Goal: Information Seeking & Learning: Check status

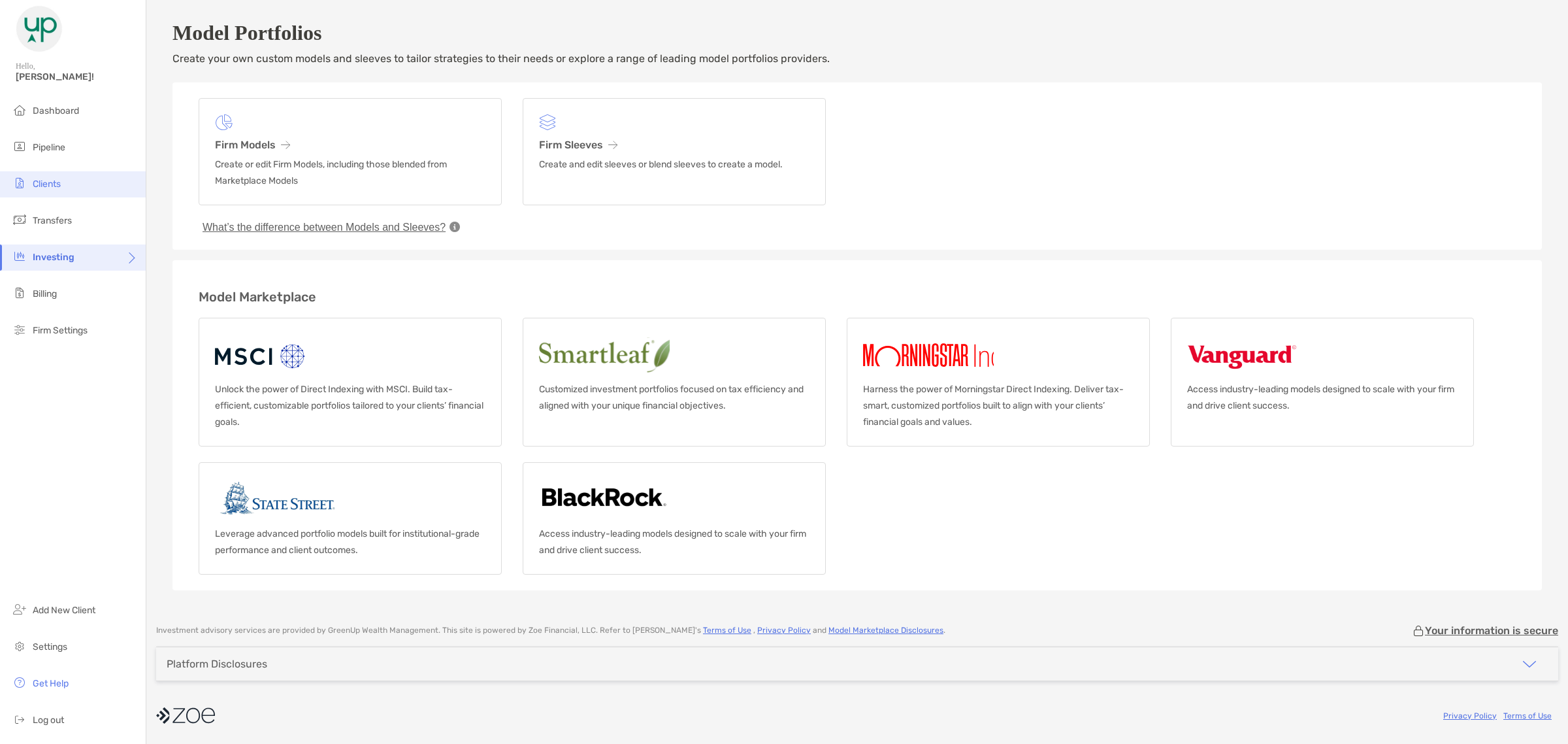
click at [60, 172] on li "Clients" at bounding box center [73, 184] width 146 height 26
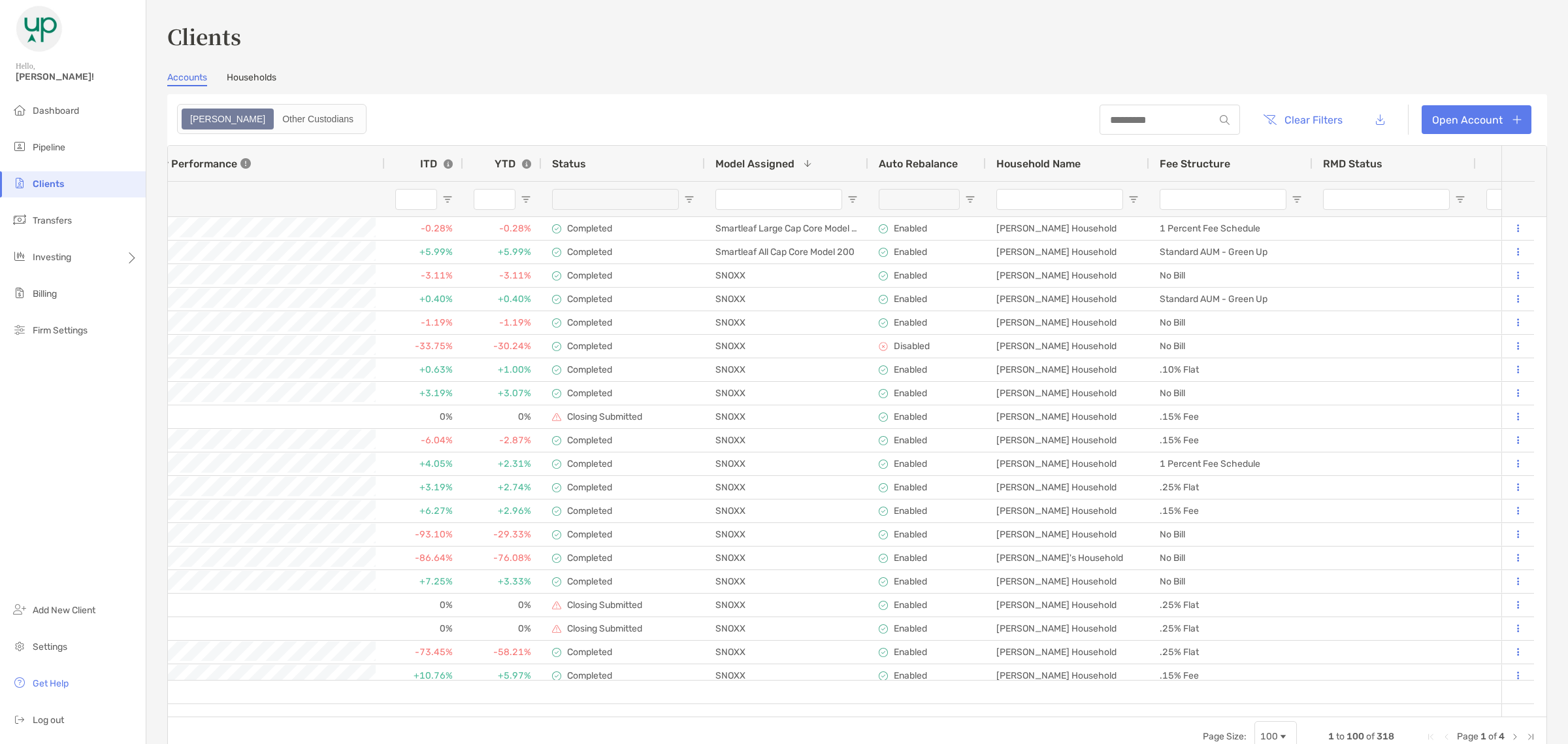
click at [853, 197] on span "Open Filter Menu" at bounding box center [853, 199] width 10 height 10
click at [884, 229] on div "Contains" at bounding box center [897, 223] width 93 height 11
click at [804, 160] on span at bounding box center [807, 163] width 10 height 10
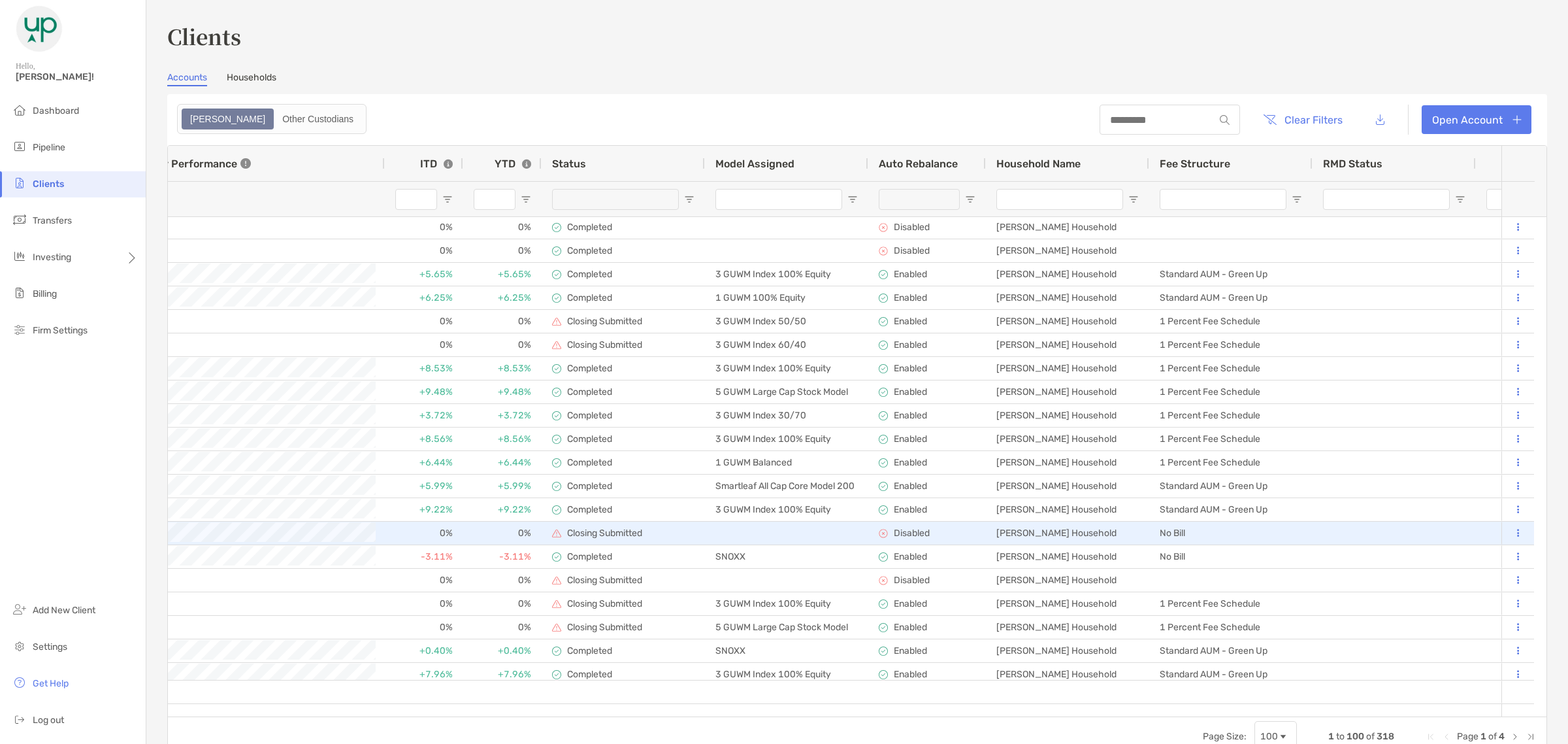
scroll to position [99, 0]
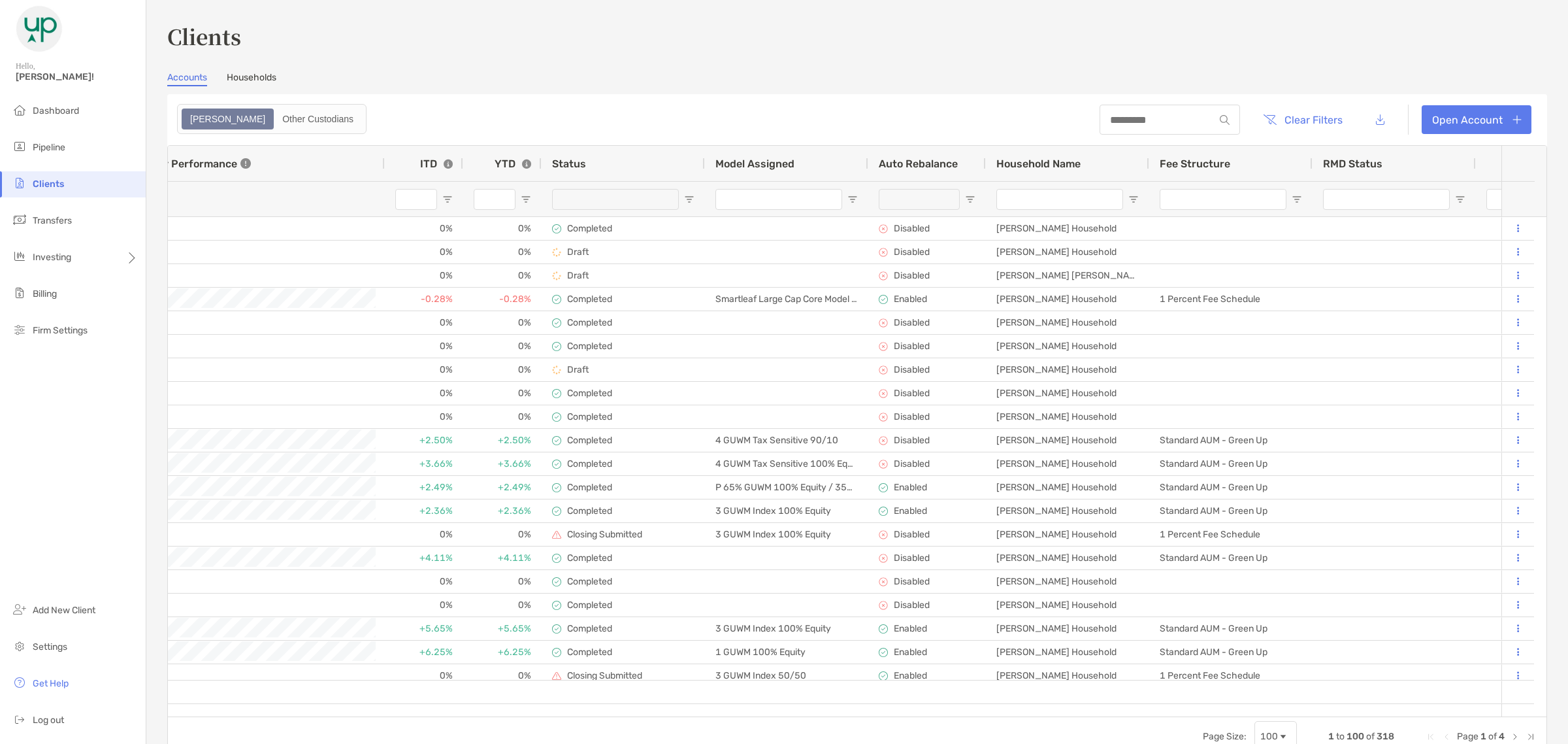
click at [752, 197] on input "Model Assigned Filter Input" at bounding box center [779, 199] width 127 height 21
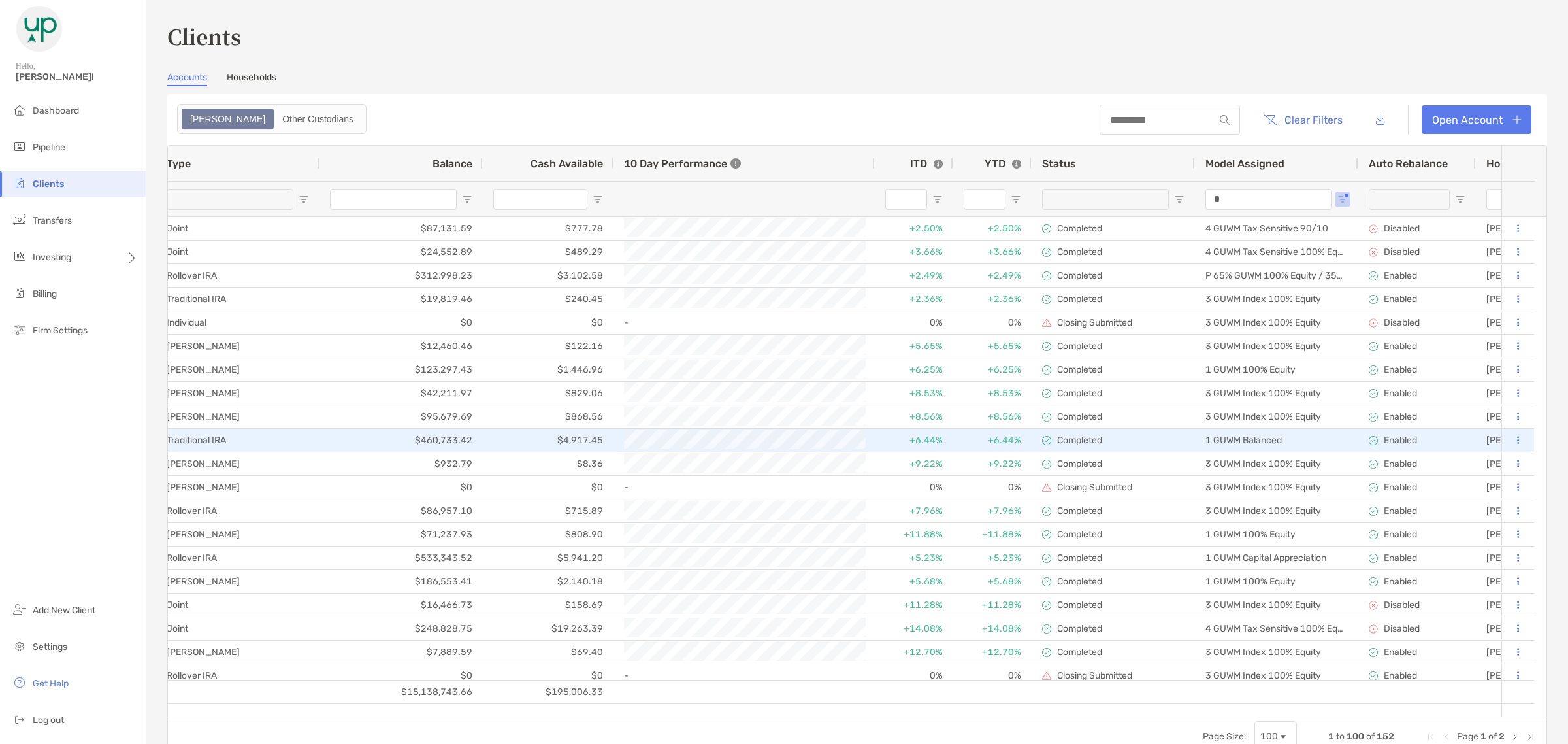
type input "*"
drag, startPoint x: 250, startPoint y: 433, endPoint x: 782, endPoint y: 54, distance: 653.2
click at [782, 54] on div "Clients Accounts Households Zoe Other Custodians Clear Filters Open Account 1 t…" at bounding box center [857, 389] width 1380 height 735
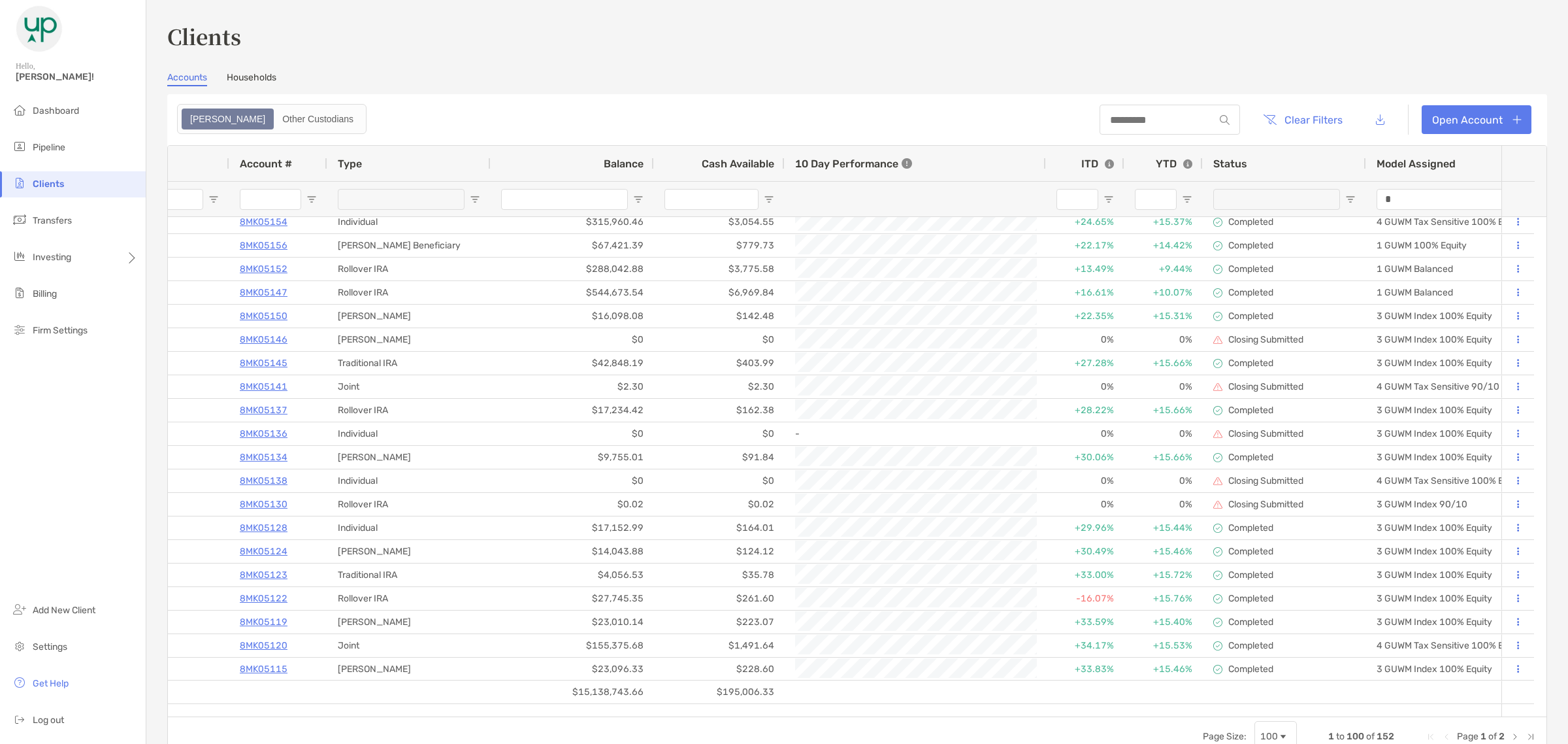
click at [1510, 734] on span "Next Page" at bounding box center [1515, 736] width 10 height 10
